Goal: Task Accomplishment & Management: Manage account settings

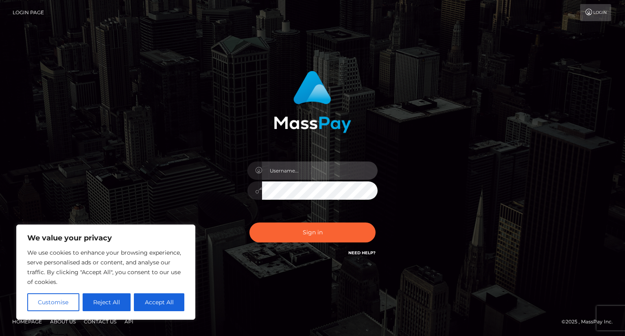
click at [314, 173] on input "text" at bounding box center [319, 170] width 115 height 18
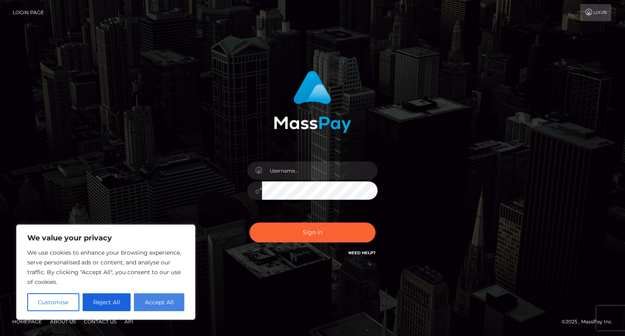
click at [152, 303] on button "Accept All" at bounding box center [159, 302] width 50 height 18
checkbox input "true"
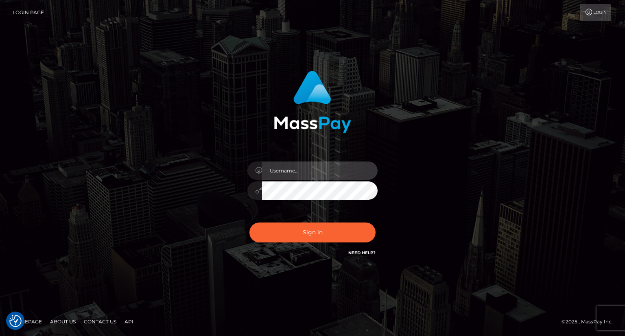
click at [287, 166] on input "text" at bounding box center [319, 170] width 115 height 18
type input "andrea@masspay.io"
click at [249, 222] on button "Sign in" at bounding box center [312, 232] width 126 height 20
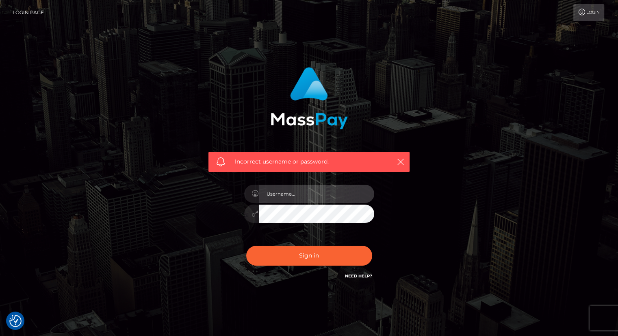
click at [311, 190] on input "text" at bounding box center [316, 194] width 115 height 18
click at [582, 16] on link "Login" at bounding box center [589, 12] width 31 height 17
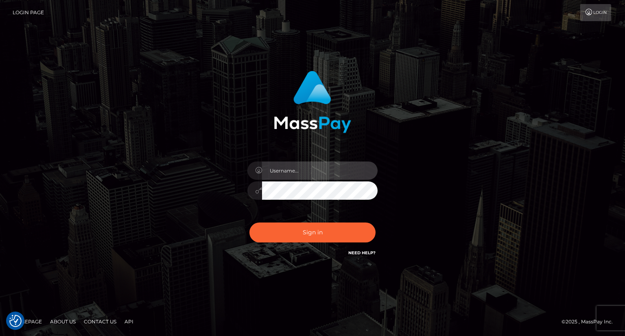
click at [286, 172] on input "text" at bounding box center [319, 170] width 115 height 18
drag, startPoint x: 286, startPoint y: 172, endPoint x: 296, endPoint y: 160, distance: 15.9
click at [296, 160] on div at bounding box center [312, 186] width 142 height 62
click at [368, 250] on link "Need Help?" at bounding box center [361, 252] width 27 height 5
click at [121, 173] on div "Sign in" at bounding box center [313, 168] width 464 height 207
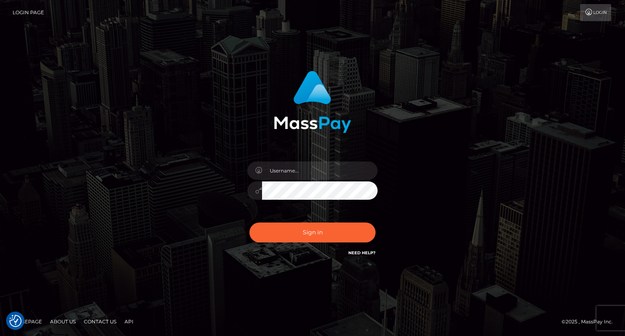
checkbox input "true"
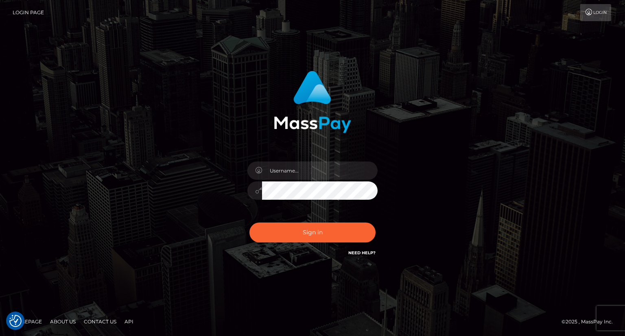
checkbox input "true"
click at [297, 171] on input "text" at bounding box center [319, 170] width 115 height 18
type input "[PERSON_NAME][EMAIL_ADDRESS][DOMAIN_NAME]"
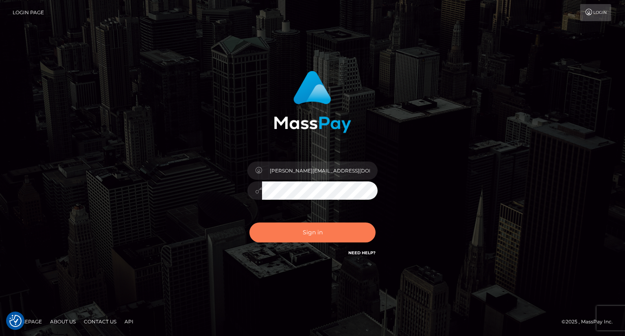
click at [307, 228] on button "Sign in" at bounding box center [312, 232] width 126 height 20
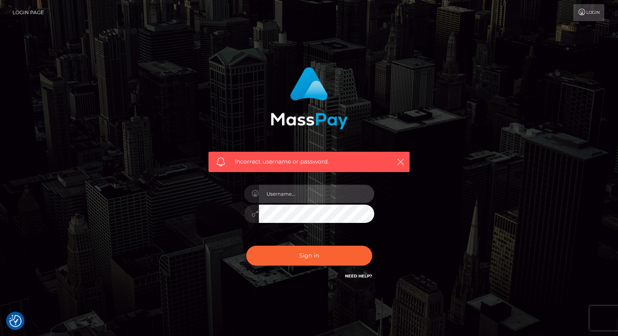
click at [286, 188] on input "text" at bounding box center [316, 194] width 115 height 18
click at [281, 194] on input "[PERSON_NAME][EMAIL_ADDRESS][DOMAIN_NAME]" at bounding box center [316, 194] width 115 height 18
type input "[EMAIL_ADDRESS][DOMAIN_NAME]"
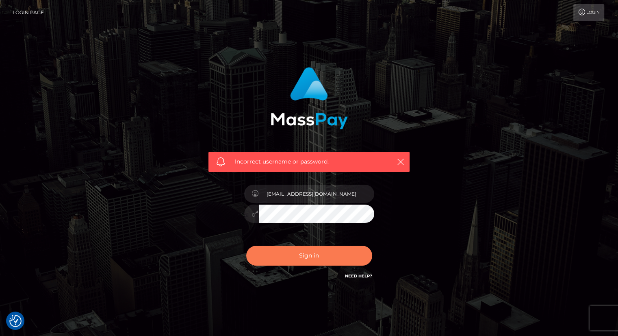
click at [290, 259] on button "Sign in" at bounding box center [309, 256] width 126 height 20
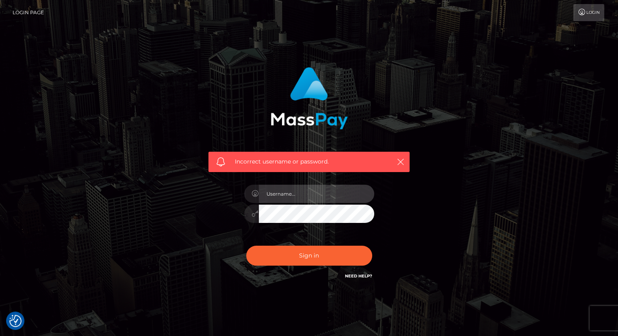
click at [283, 194] on input "text" at bounding box center [316, 194] width 115 height 18
type input "carolina"
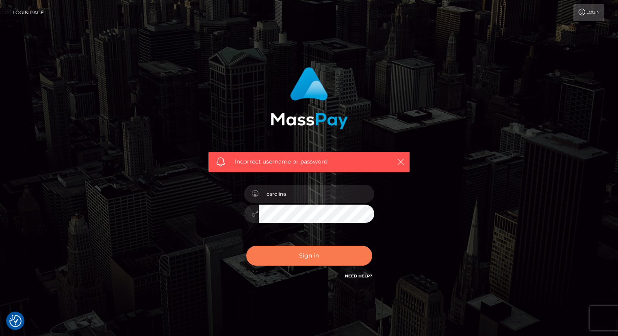
click at [296, 257] on button "Sign in" at bounding box center [309, 256] width 126 height 20
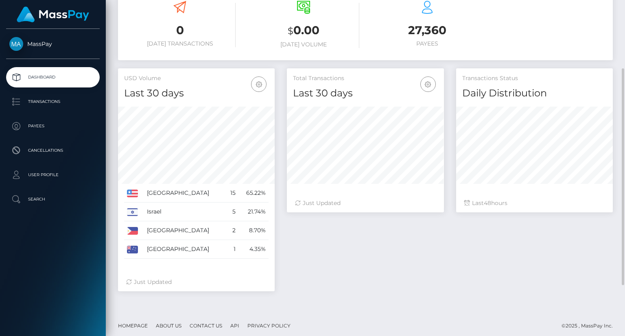
scroll to position [184, 0]
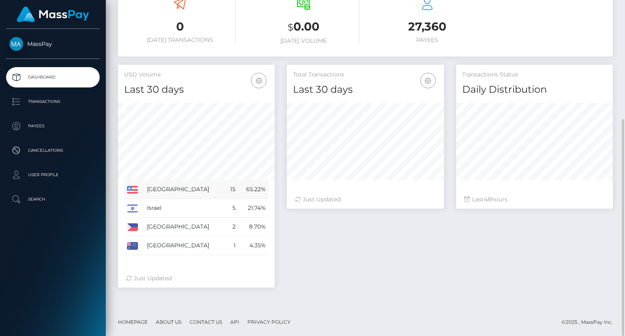
click at [187, 192] on td "United States" at bounding box center [184, 189] width 81 height 19
click at [254, 190] on td "65.22%" at bounding box center [253, 189] width 30 height 19
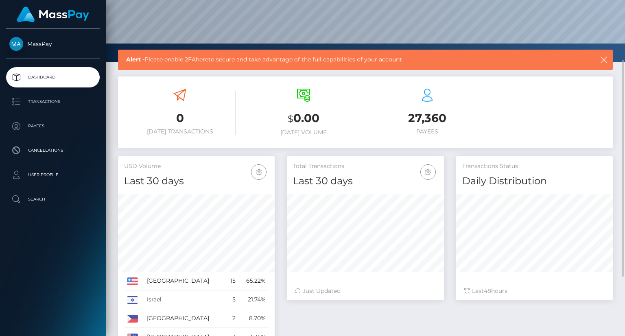
scroll to position [93, 0]
click at [427, 118] on h3 "27,360" at bounding box center [426, 118] width 111 height 16
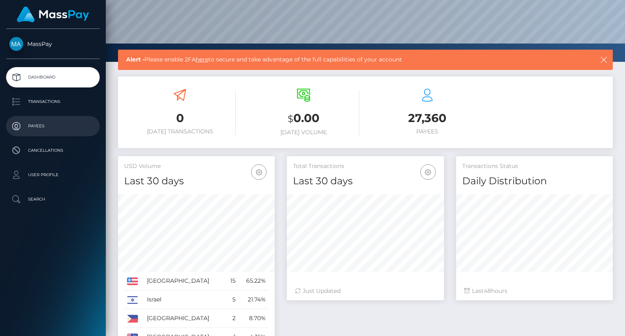
click at [33, 123] on p "Payees" at bounding box center [52, 126] width 87 height 12
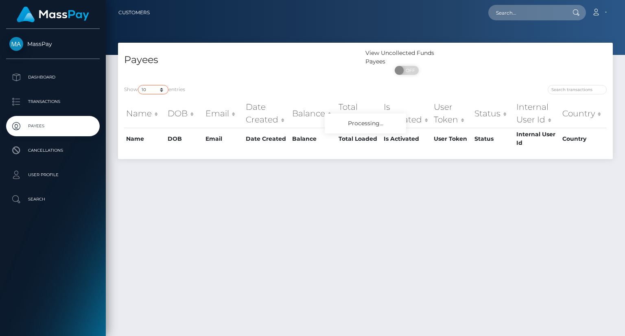
click at [154, 90] on select "10 25 50 100 250" at bounding box center [153, 89] width 30 height 9
click at [322, 257] on div "Payees View Uncollected Funds Payees ON OFF Show 10 25 50 100 250 entries Name …" at bounding box center [365, 186] width 519 height 286
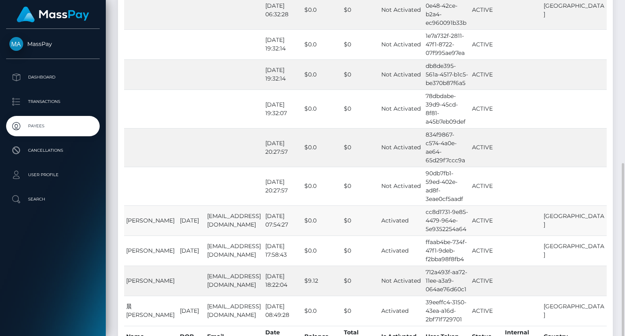
scroll to position [191, 0]
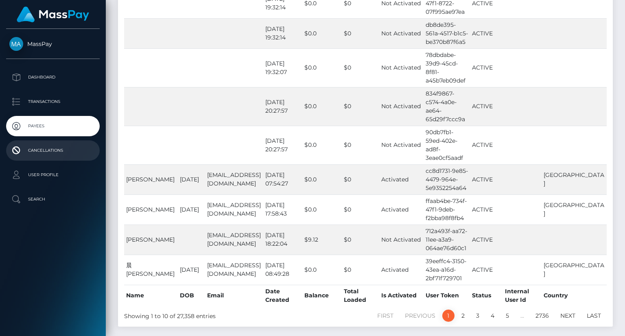
click at [68, 155] on p "Cancellations" at bounding box center [52, 150] width 87 height 12
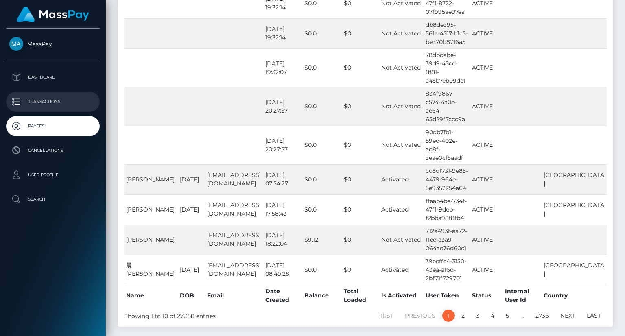
click at [52, 108] on link "Transactions" at bounding box center [53, 101] width 94 height 20
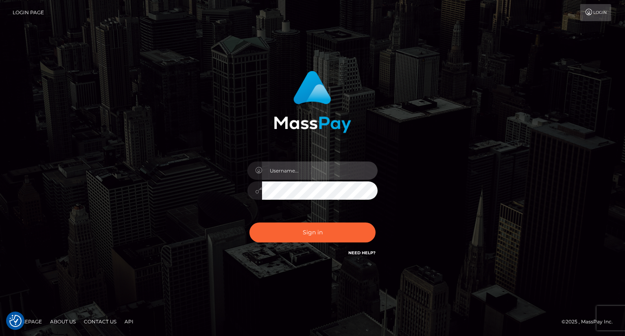
click at [277, 169] on input "text" at bounding box center [319, 170] width 115 height 18
type input "carolina"
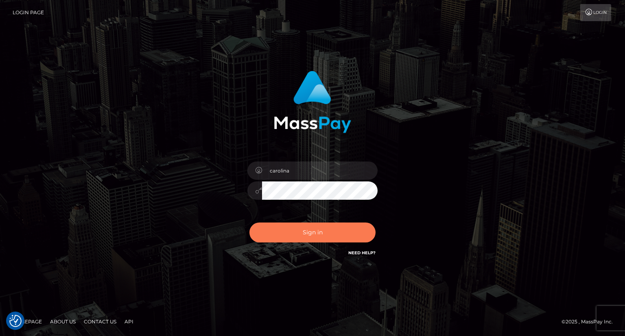
click at [305, 224] on button "Sign in" at bounding box center [312, 232] width 126 height 20
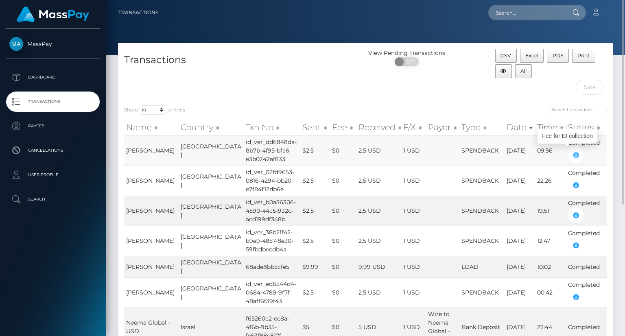
click at [573, 152] on icon "button" at bounding box center [576, 155] width 10 height 10
click at [574, 151] on icon "button" at bounding box center [576, 155] width 10 height 10
click at [250, 88] on div "Transactions" at bounding box center [241, 74] width 247 height 50
click at [151, 108] on select "10 25 50 100 250 500 1,000 3,500" at bounding box center [153, 109] width 30 height 9
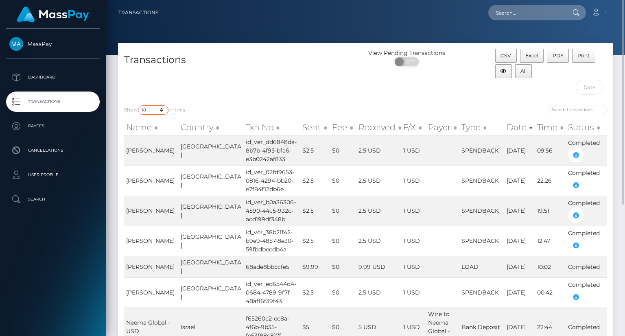
select select "100"
click at [139, 105] on select "10 25 50 100 250 500 1,000 3,500" at bounding box center [153, 109] width 30 height 9
click at [223, 82] on div "Transactions" at bounding box center [241, 74] width 247 height 50
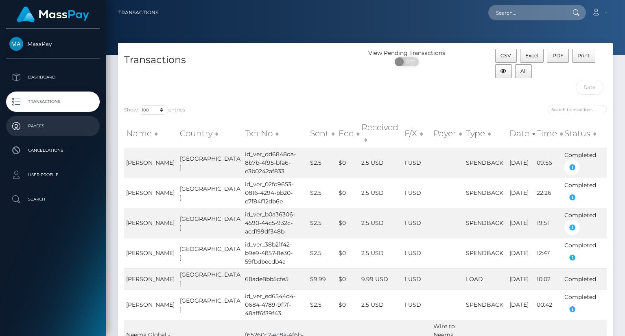
click at [36, 124] on p "Payees" at bounding box center [52, 126] width 87 height 12
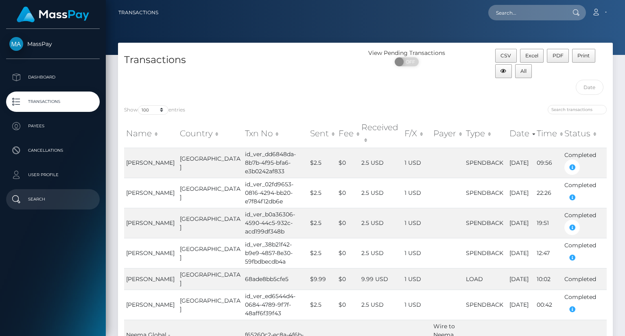
click at [36, 197] on p "Search" at bounding box center [52, 199] width 87 height 12
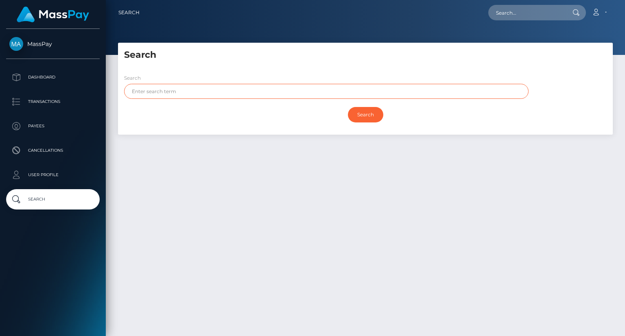
click at [163, 93] on input "text" at bounding box center [326, 91] width 404 height 15
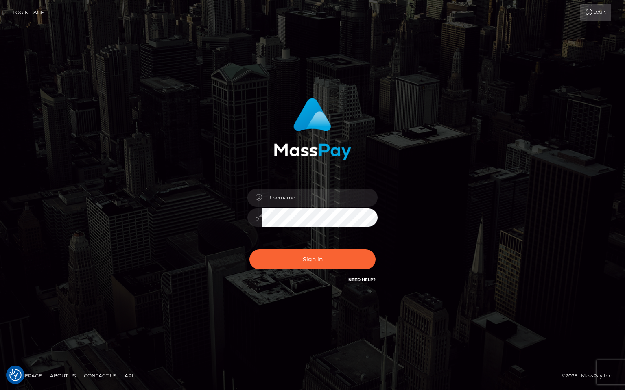
click at [158, 122] on div "Sign in" at bounding box center [313, 195] width 464 height 207
click at [401, 380] on footer "Homepage About Us Contact Us API © 2025 , MassPay Inc." at bounding box center [312, 376] width 625 height 28
